Goal: Task Accomplishment & Management: Use online tool/utility

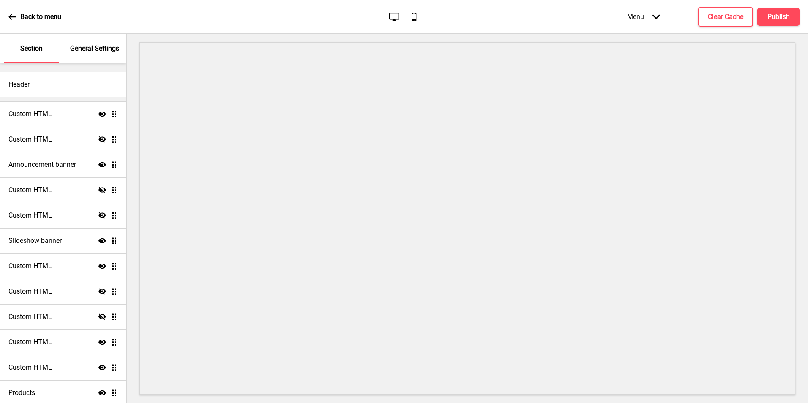
click at [10, 16] on icon at bounding box center [11, 16] width 7 height 5
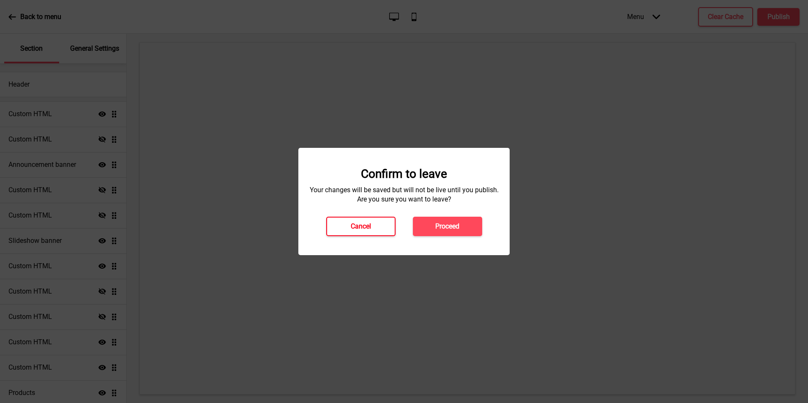
click at [356, 227] on h4 "Cancel" at bounding box center [361, 226] width 20 height 9
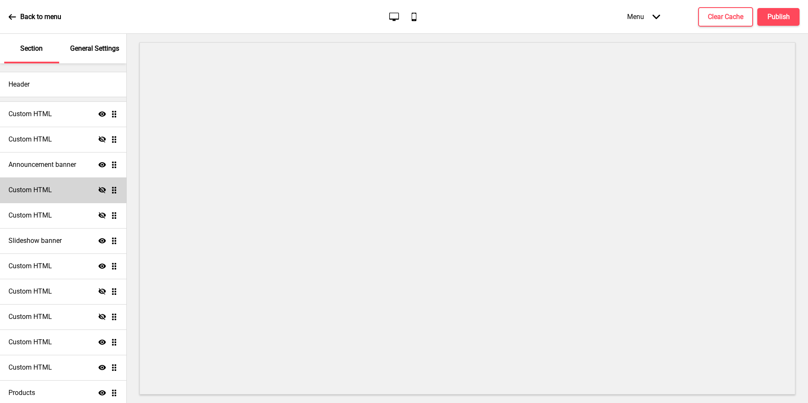
scroll to position [42, 0]
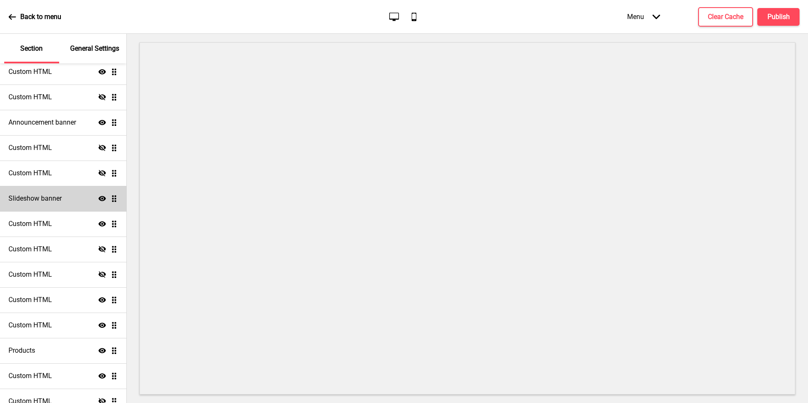
click at [32, 197] on h4 "Slideshow banner" at bounding box center [34, 198] width 53 height 9
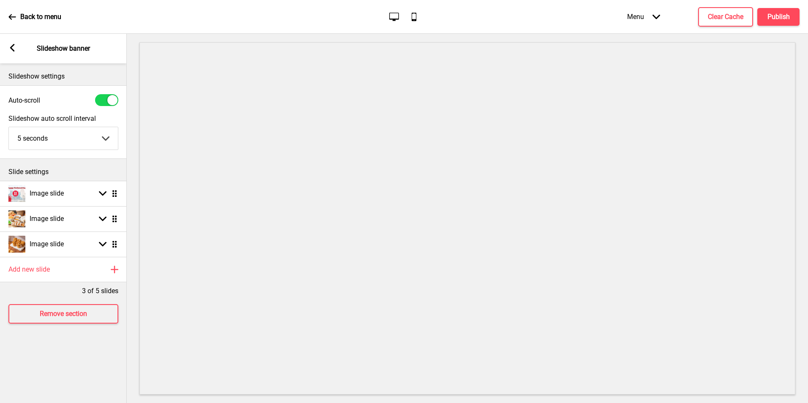
click at [80, 197] on div "Image slide Arrow down Drag" at bounding box center [63, 193] width 127 height 25
select select "right"
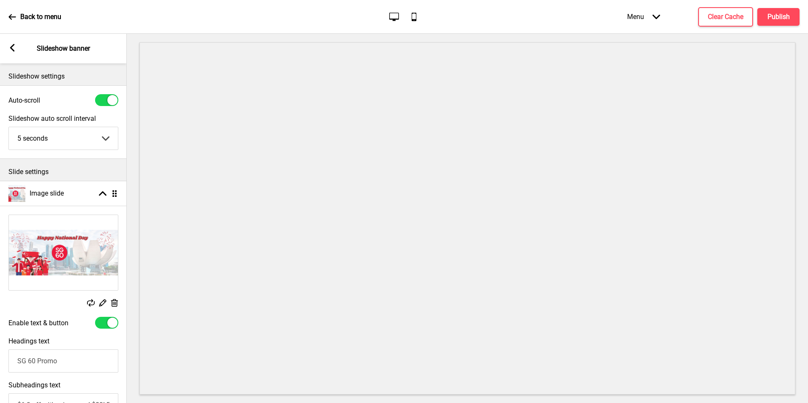
click at [116, 307] on div "Delete" at bounding box center [115, 303] width 8 height 9
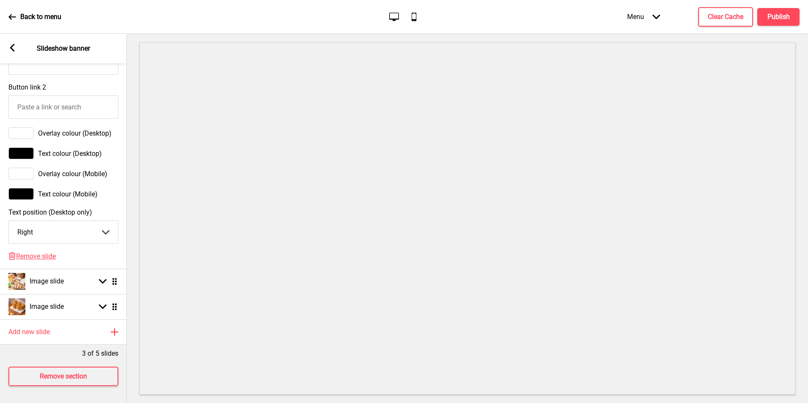
scroll to position [498, 0]
click at [38, 252] on span "Remove slide" at bounding box center [36, 256] width 40 height 8
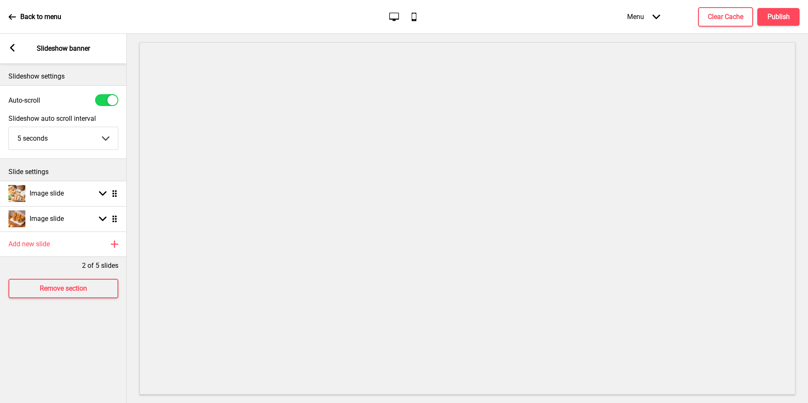
scroll to position [0, 0]
click at [775, 14] on h4 "Publish" at bounding box center [778, 16] width 22 height 9
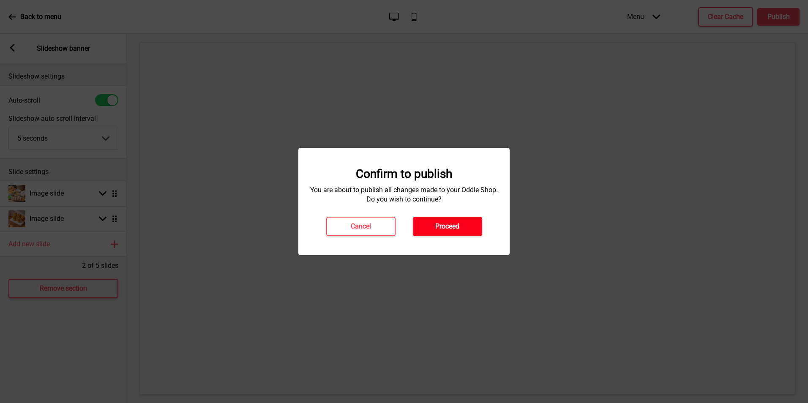
click at [450, 221] on button "Proceed" at bounding box center [447, 226] width 69 height 19
